Goal: Transaction & Acquisition: Purchase product/service

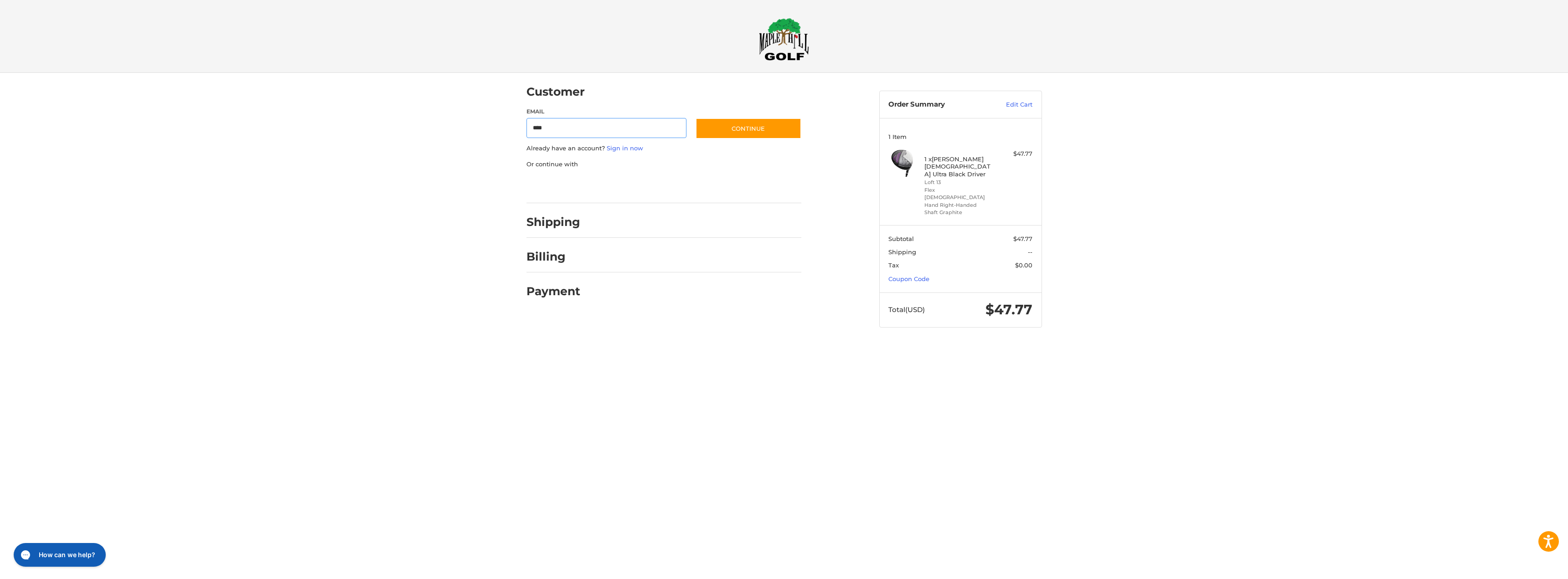
type input "**********"
click at [721, 124] on button "Continue" at bounding box center [749, 128] width 106 height 21
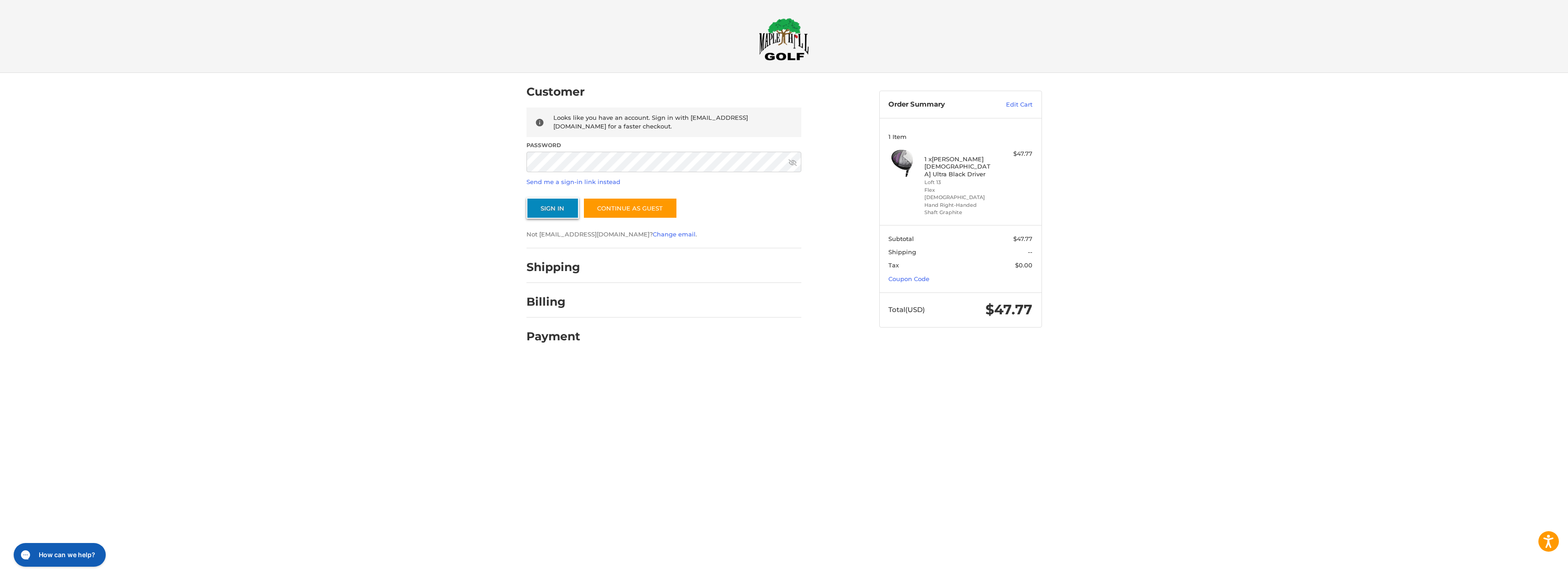
click at [553, 207] on button "Sign In" at bounding box center [553, 208] width 52 height 21
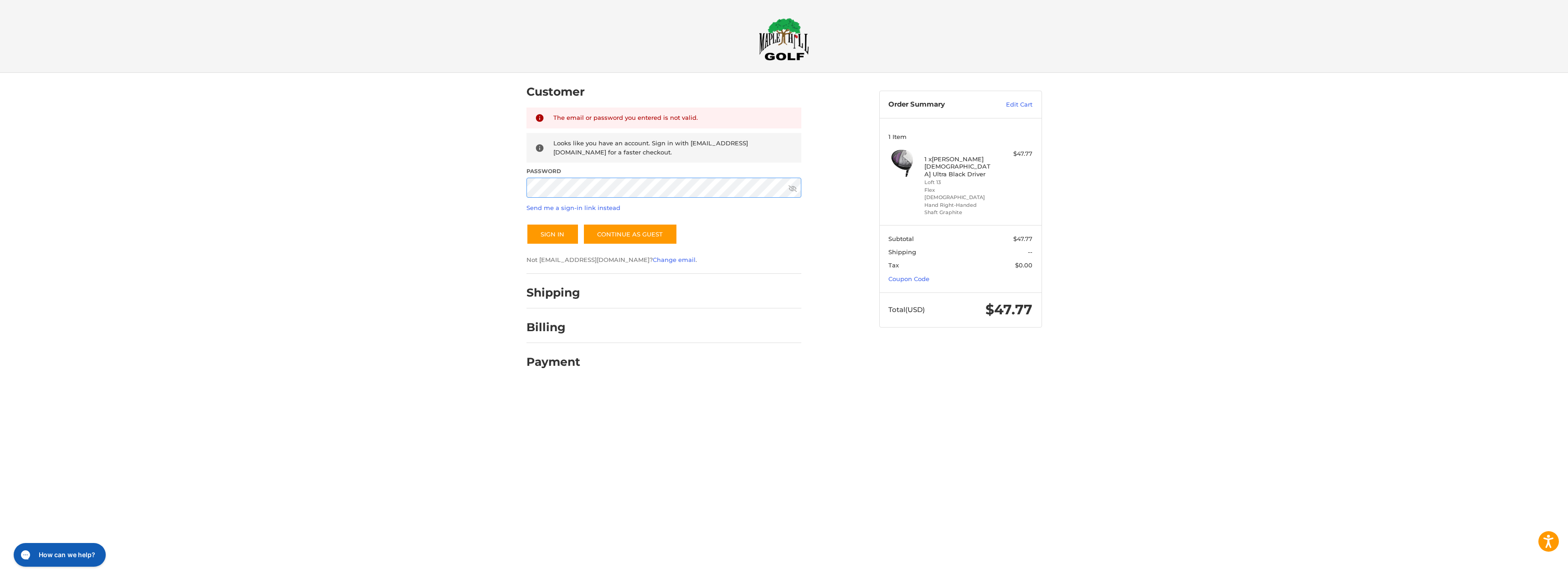
click at [527, 224] on button "Sign In" at bounding box center [553, 234] width 52 height 21
click at [534, 210] on link "Send me a sign-in link instead" at bounding box center [573, 207] width 94 height 7
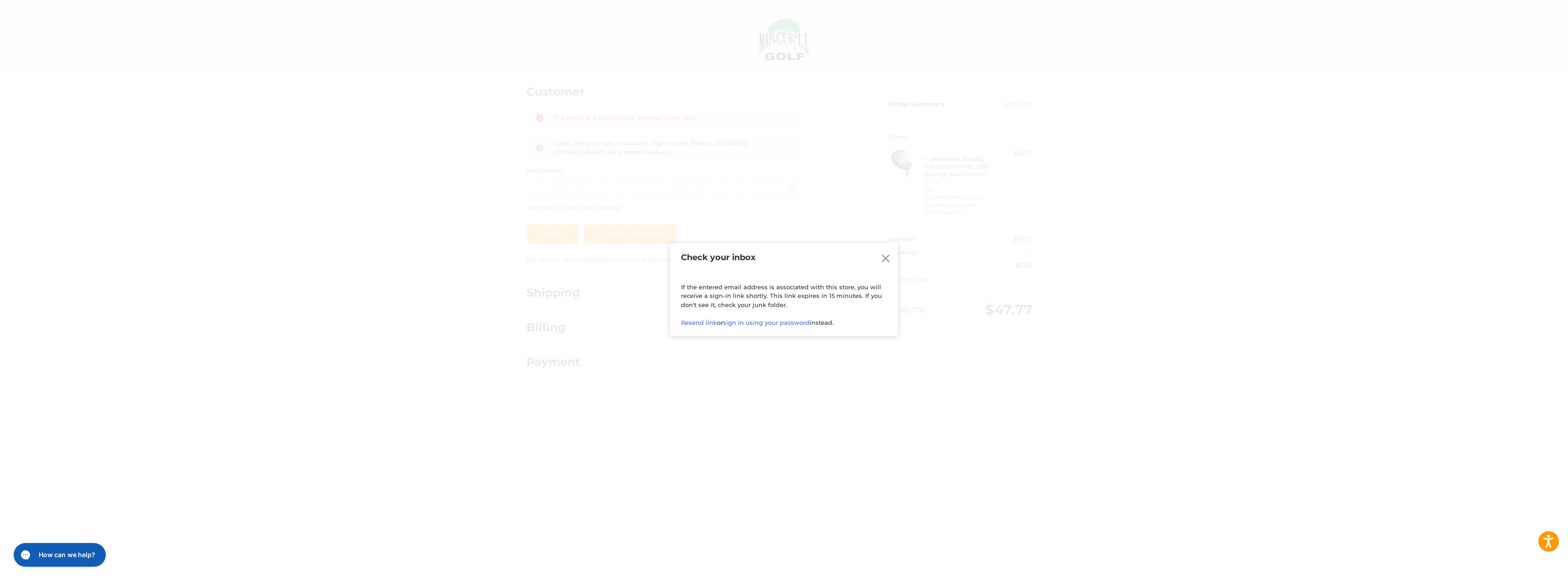
click at [888, 258] on icon at bounding box center [886, 258] width 13 height 13
